Goal: Task Accomplishment & Management: Use online tool/utility

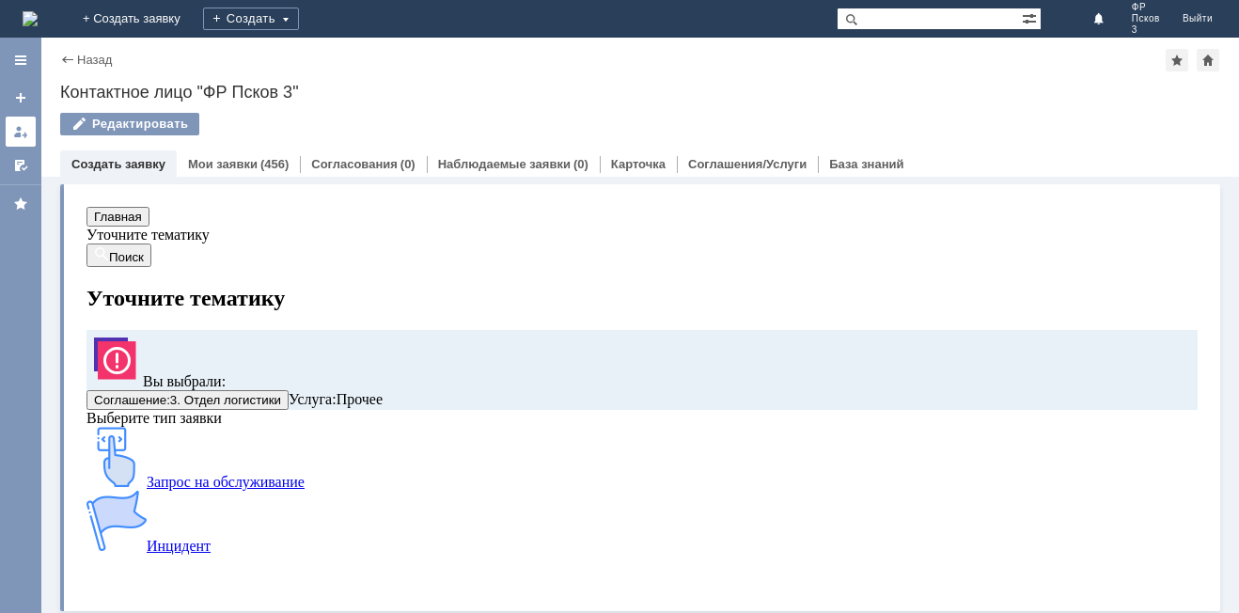
click at [24, 140] on link at bounding box center [21, 132] width 30 height 30
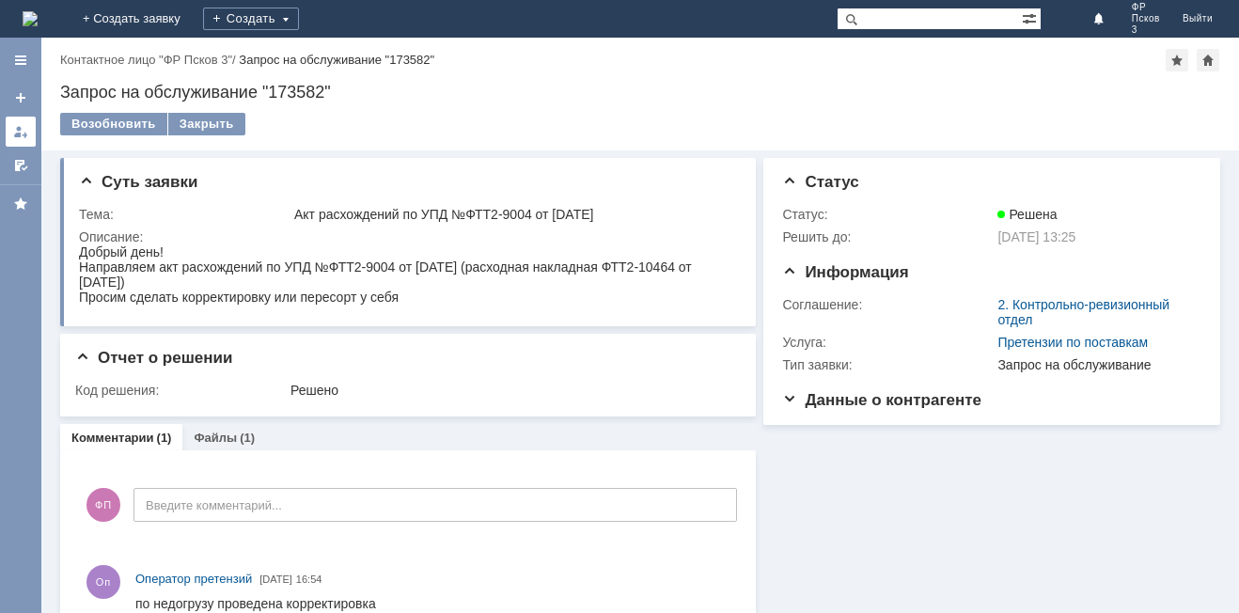
click at [14, 127] on div at bounding box center [20, 131] width 15 height 15
